Goal: Register for event/course

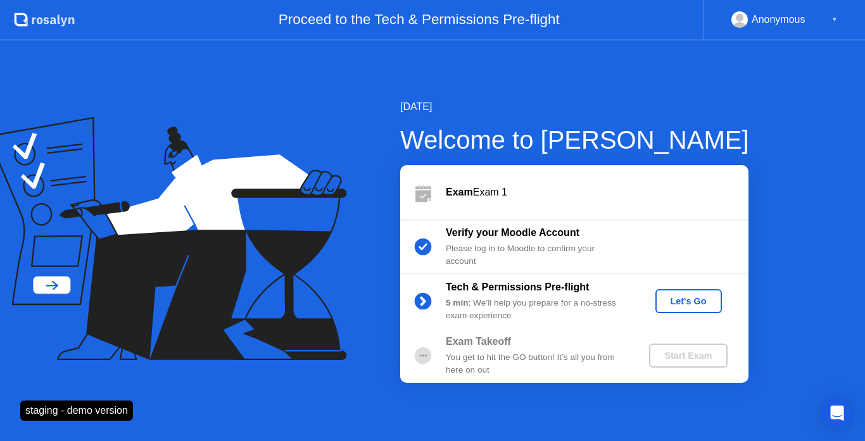
click at [678, 296] on div "Let's Go" at bounding box center [688, 301] width 56 height 10
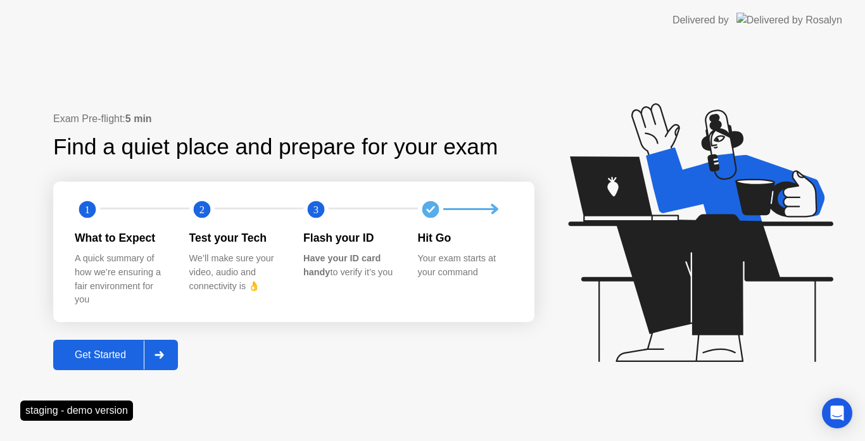
click at [91, 354] on div "Get Started" at bounding box center [100, 354] width 87 height 11
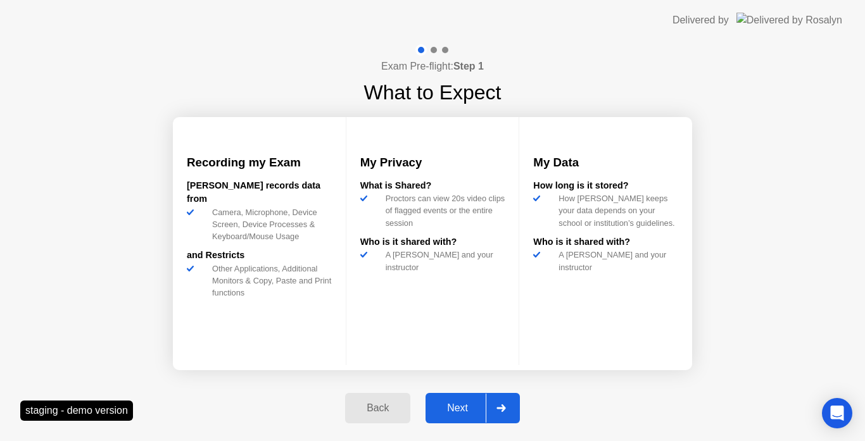
click at [454, 404] on div "Next" at bounding box center [457, 408] width 56 height 11
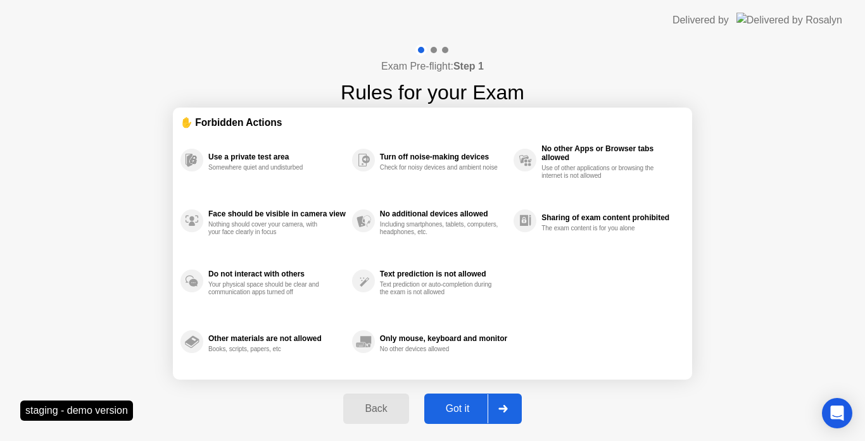
click at [464, 400] on button "Got it" at bounding box center [472, 409] width 97 height 30
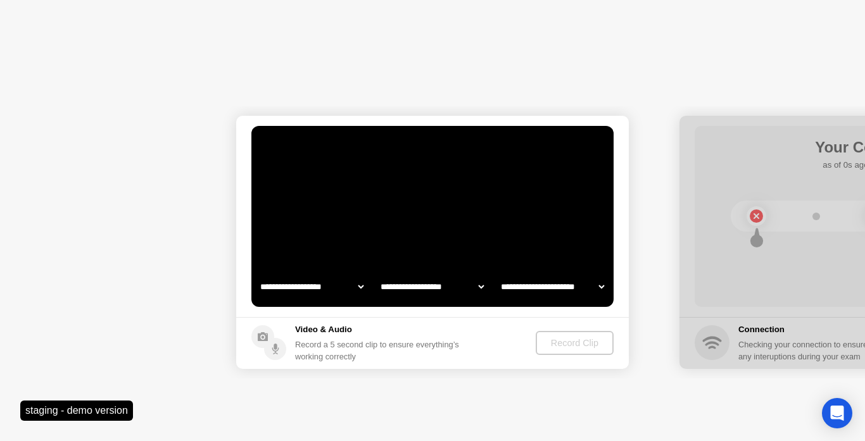
select select "**********"
select select "*******"
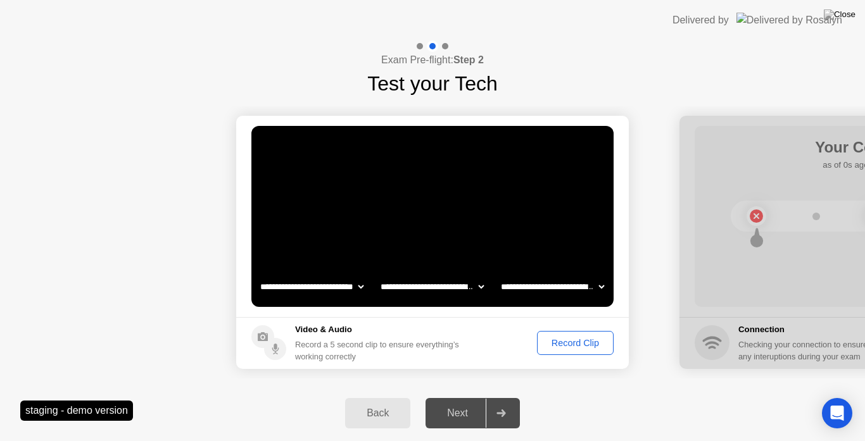
click at [573, 338] on div "Record Clip" at bounding box center [575, 343] width 68 height 10
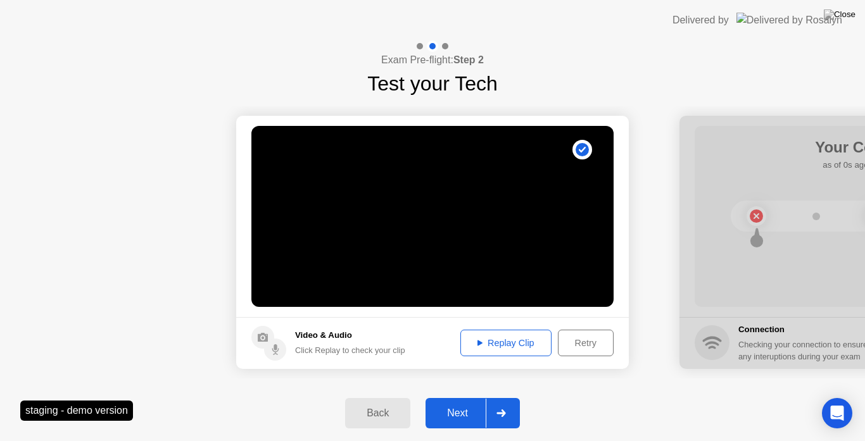
click at [462, 417] on div "Next" at bounding box center [457, 413] width 56 height 11
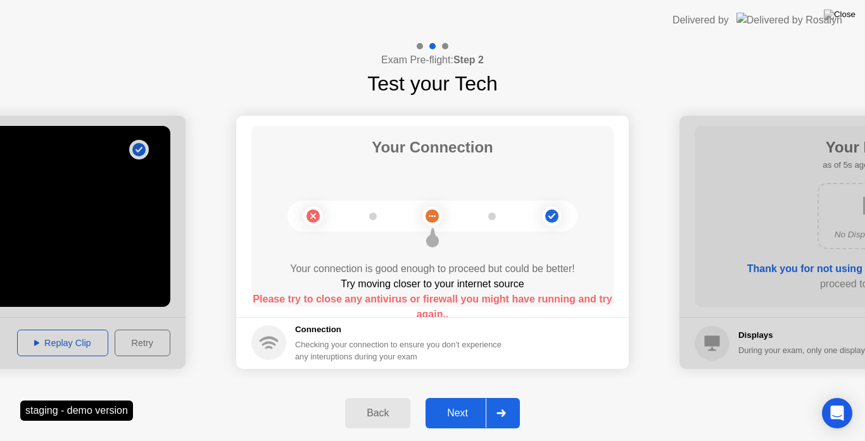
click at [389, 410] on div "Back" at bounding box center [378, 413] width 58 height 11
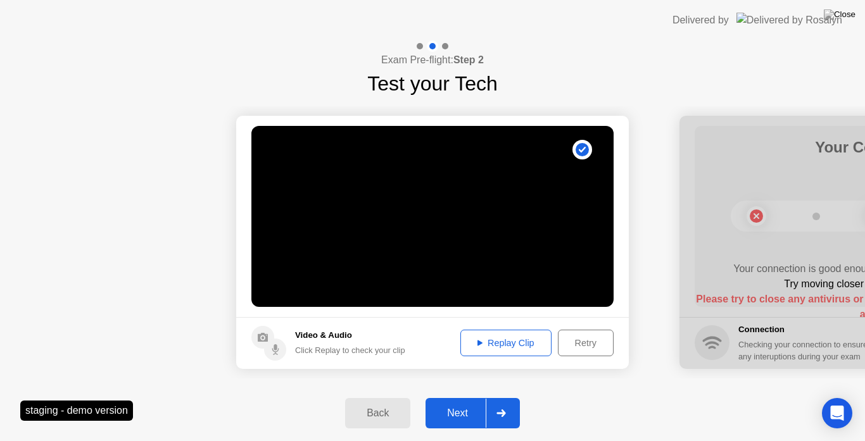
click at [470, 413] on div "Next" at bounding box center [457, 413] width 56 height 11
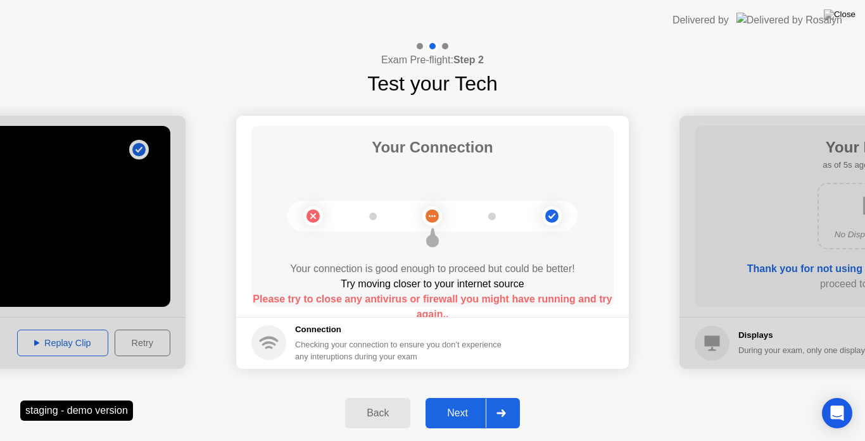
click at [470, 413] on div "Next" at bounding box center [457, 413] width 56 height 11
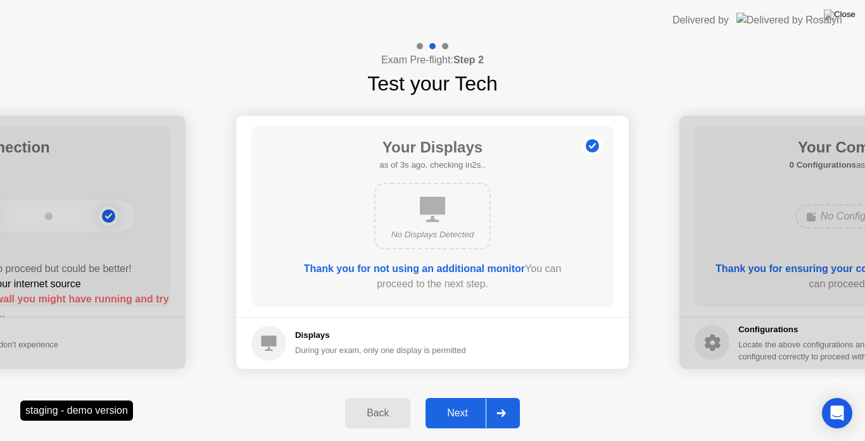
click at [470, 413] on div "Next" at bounding box center [457, 413] width 56 height 11
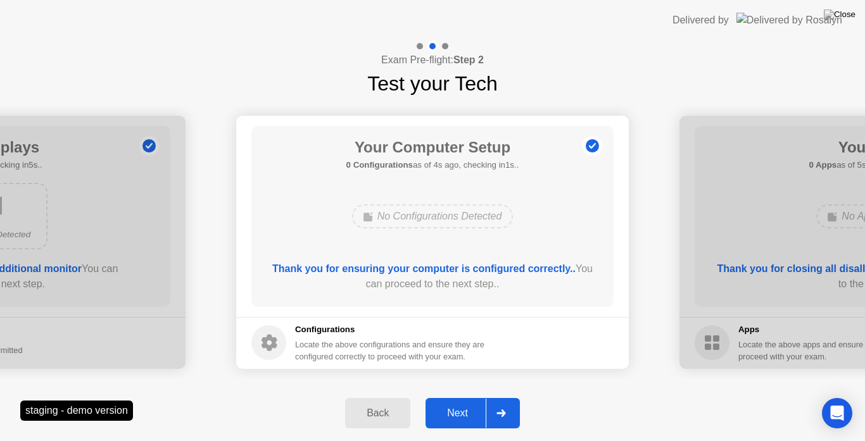
click at [470, 413] on div "Next" at bounding box center [457, 413] width 56 height 11
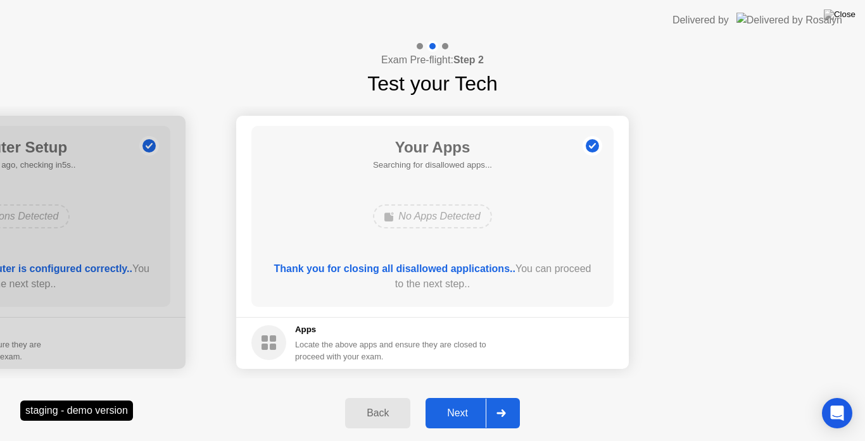
click at [470, 418] on div "Next" at bounding box center [457, 413] width 56 height 11
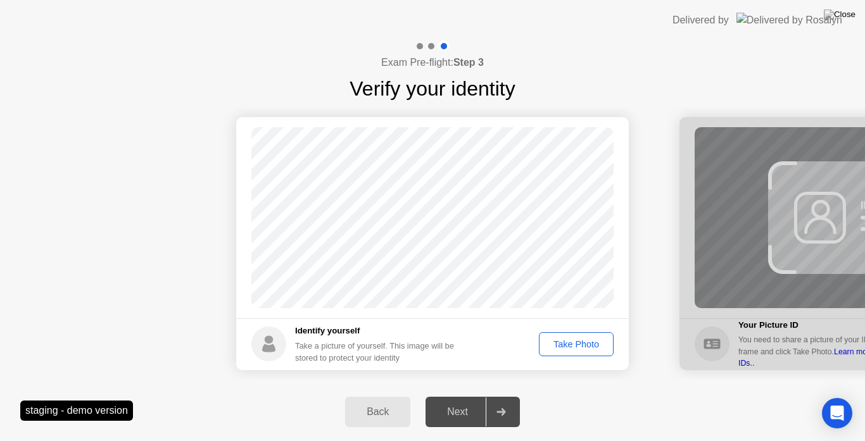
click at [554, 344] on div "Take Photo" at bounding box center [576, 344] width 66 height 10
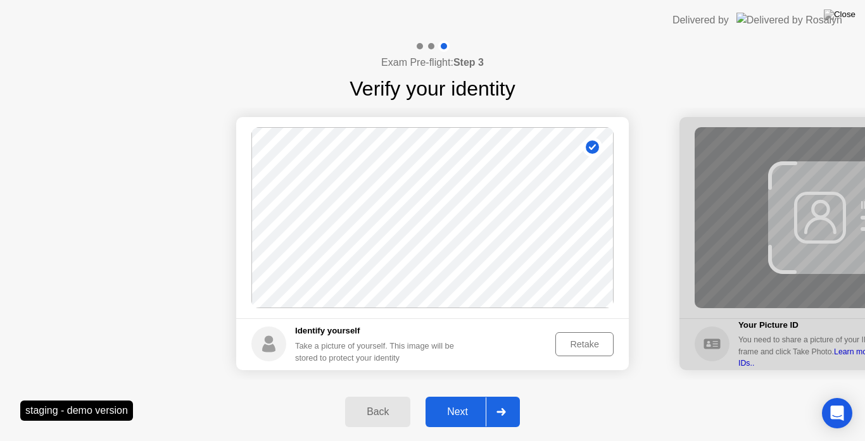
click at [566, 344] on div "Retake" at bounding box center [583, 344] width 49 height 10
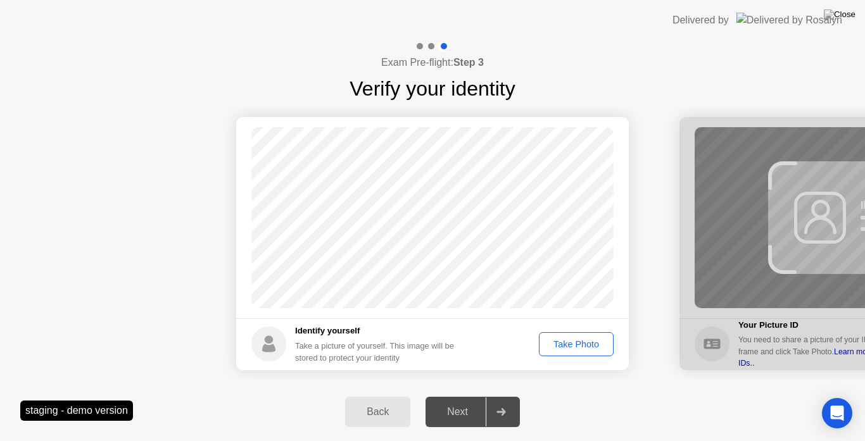
click at [557, 339] on div "Take Photo" at bounding box center [576, 344] width 66 height 10
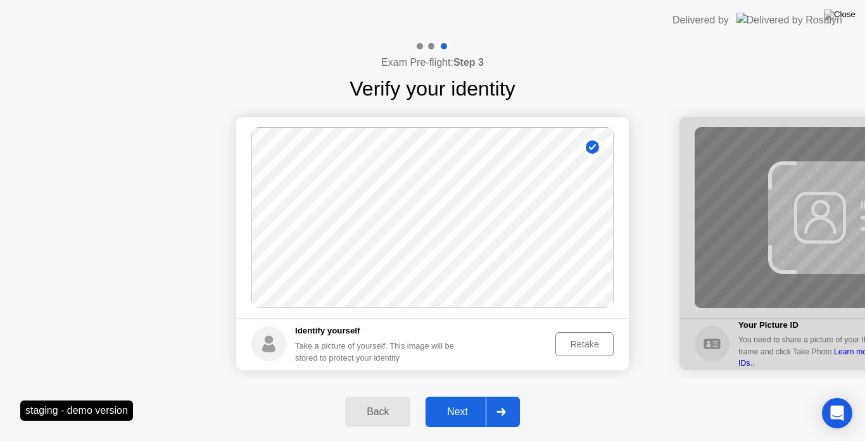
click at [482, 410] on div "Next" at bounding box center [457, 411] width 56 height 11
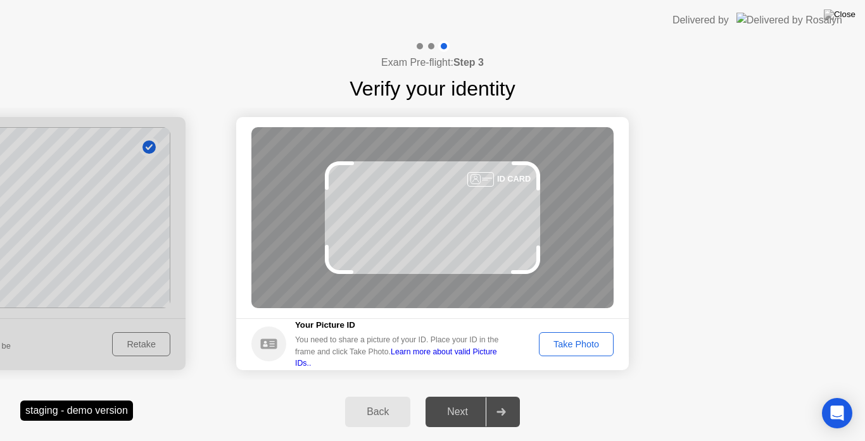
click at [568, 354] on button "Take Photo" at bounding box center [576, 344] width 75 height 24
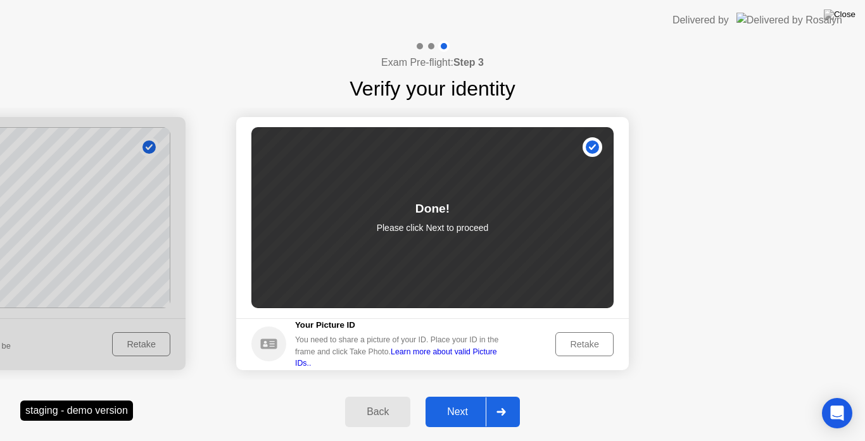
click at [446, 418] on div "Next" at bounding box center [457, 411] width 56 height 11
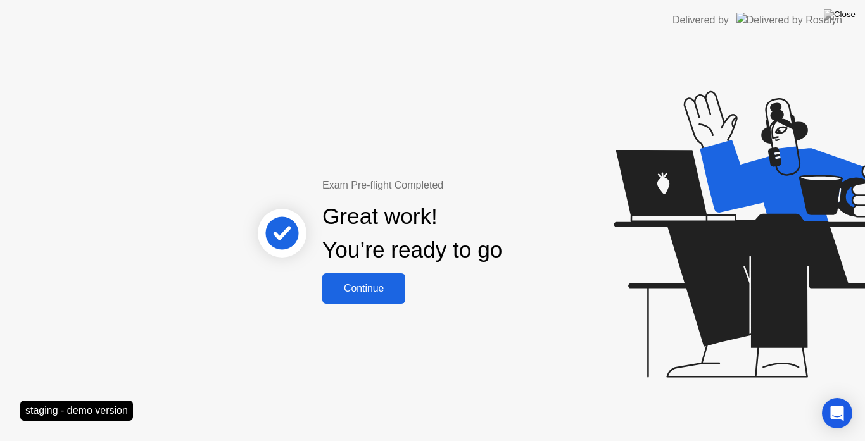
click at [359, 301] on button "Continue" at bounding box center [363, 288] width 83 height 30
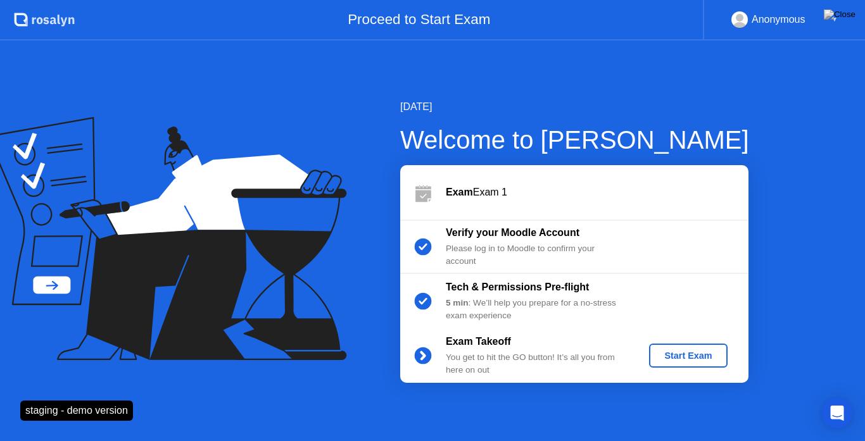
click at [668, 346] on button "Start Exam" at bounding box center [688, 356] width 78 height 24
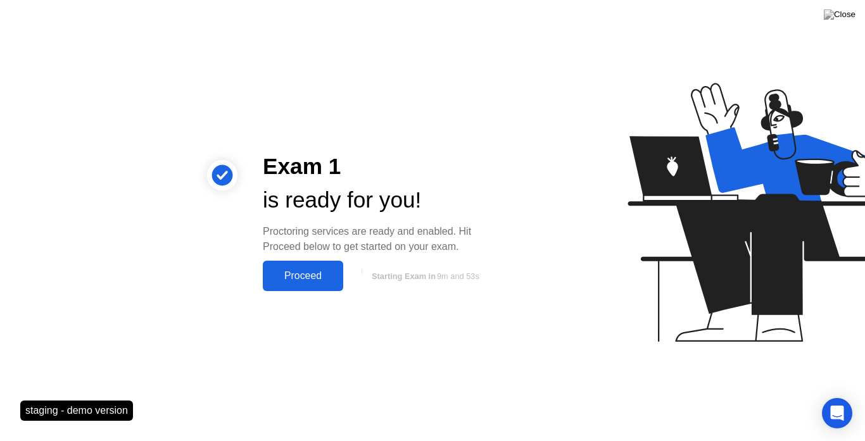
click at [332, 284] on button "Proceed" at bounding box center [303, 276] width 80 height 30
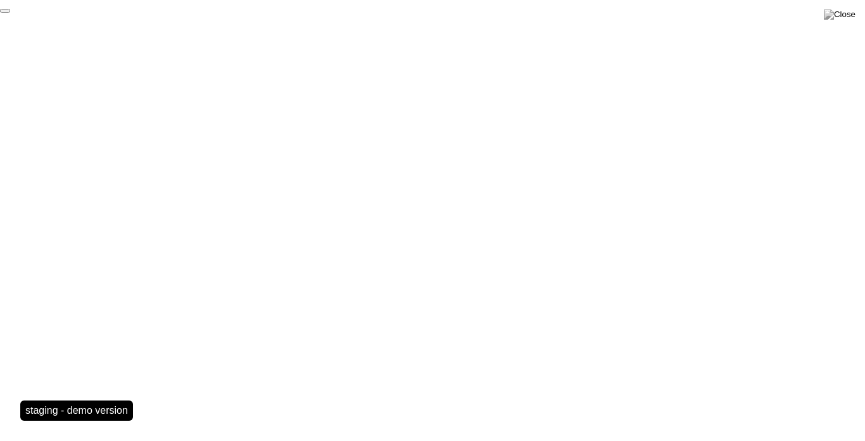
click div "End Proctoring Session"
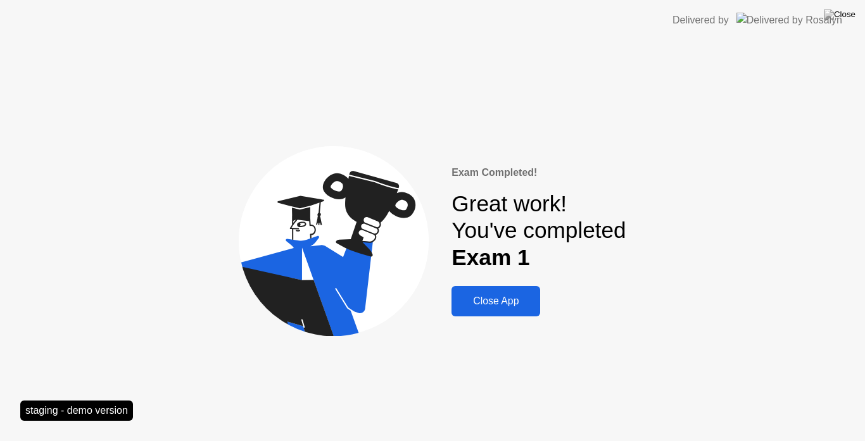
click at [484, 304] on div "Close App" at bounding box center [495, 301] width 81 height 11
